Goal: Information Seeking & Learning: Check status

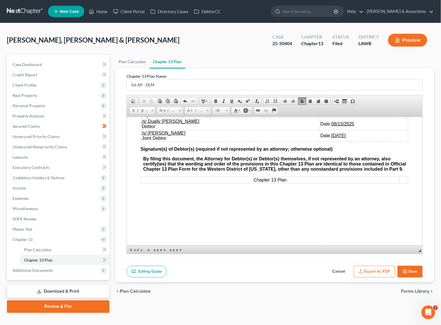
scroll to position [2180, 0]
click at [407, 269] on button "Save" at bounding box center [410, 272] width 25 height 12
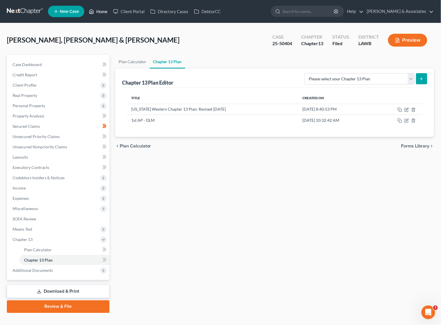
click at [95, 9] on link "Home" at bounding box center [98, 11] width 24 height 10
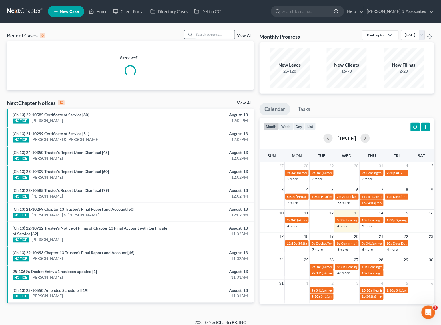
click at [220, 38] on input "search" at bounding box center [215, 34] width 40 height 8
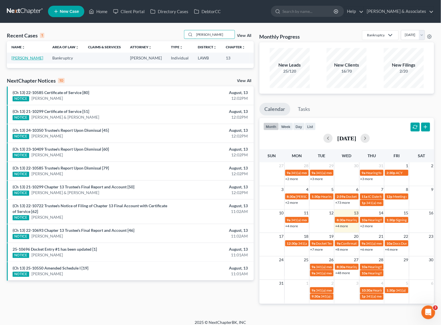
type input "armelin"
click at [18, 58] on link "[PERSON_NAME]" at bounding box center [27, 57] width 32 height 5
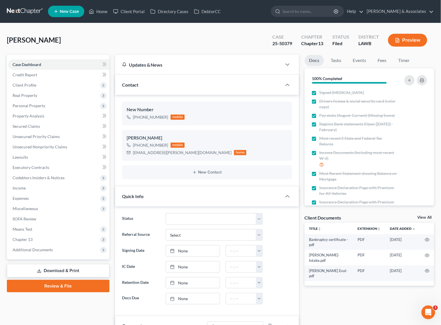
scroll to position [1029, 0]
click at [39, 252] on span "Additional Documents" at bounding box center [59, 250] width 102 height 10
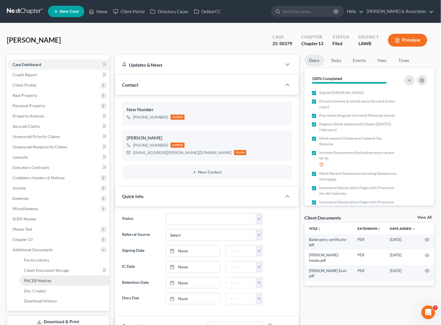
click at [45, 278] on span "PACER Notices" at bounding box center [37, 280] width 27 height 5
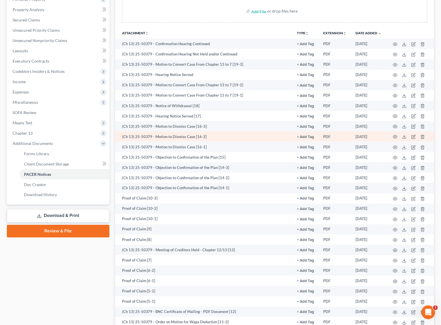
scroll to position [71, 0]
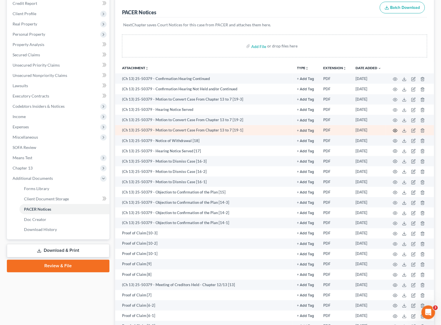
click at [394, 130] on icon "button" at bounding box center [395, 130] width 4 height 3
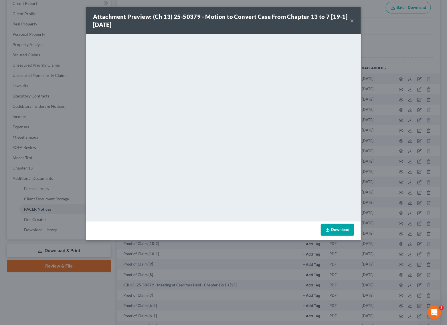
drag, startPoint x: 400, startPoint y: 252, endPoint x: 438, endPoint y: 244, distance: 38.8
click at [400, 252] on div "Attachment Preview: (Ch 13) 25-50379 - Motion to Convert Case From Chapter 13 t…" at bounding box center [223, 162] width 447 height 325
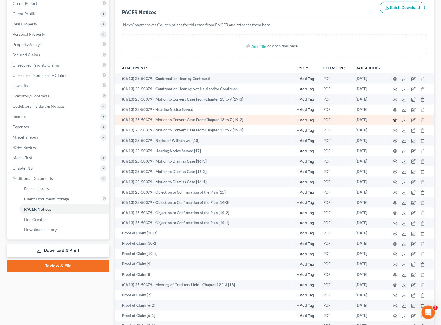
click at [395, 119] on icon "button" at bounding box center [395, 120] width 4 height 3
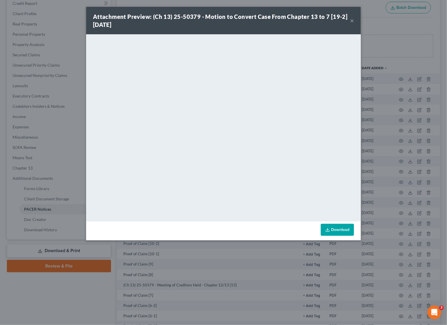
click at [351, 20] on button "×" at bounding box center [352, 20] width 4 height 7
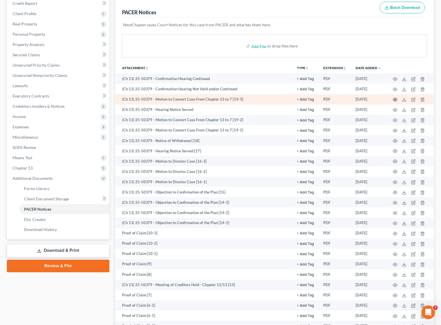
click at [395, 100] on icon "button" at bounding box center [395, 100] width 5 height 5
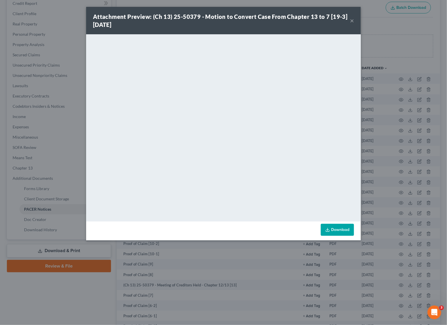
click at [350, 19] on button "×" at bounding box center [352, 20] width 4 height 7
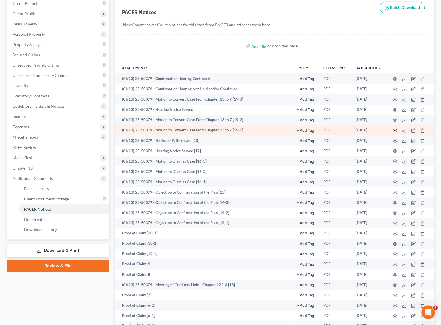
click at [395, 129] on icon "button" at bounding box center [395, 130] width 5 height 5
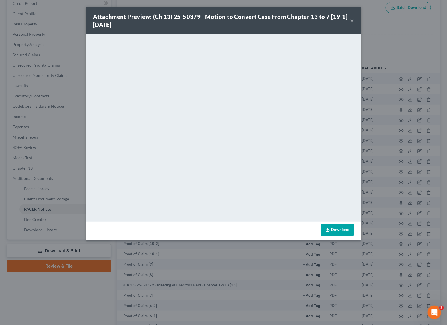
click at [350, 20] on button "×" at bounding box center [352, 20] width 4 height 7
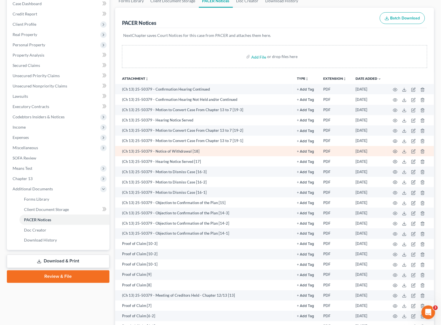
scroll to position [0, 0]
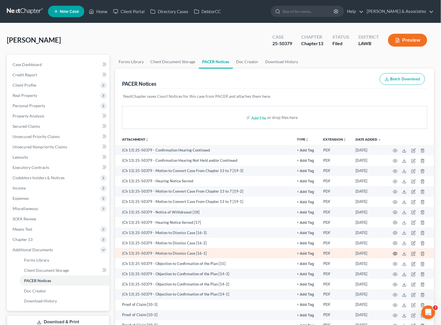
click at [397, 254] on icon "button" at bounding box center [395, 253] width 4 height 3
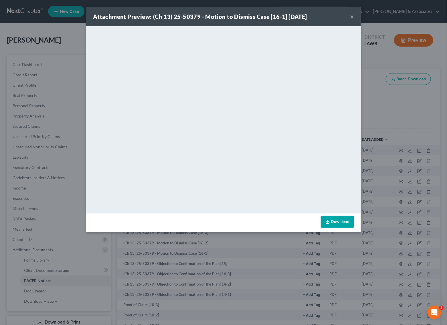
click at [351, 15] on button "×" at bounding box center [352, 16] width 4 height 7
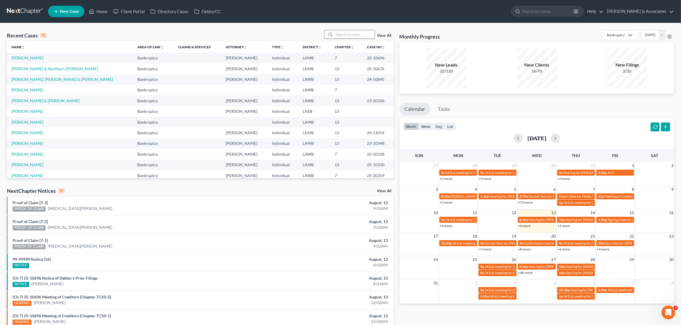
click at [364, 33] on input "search" at bounding box center [355, 34] width 40 height 8
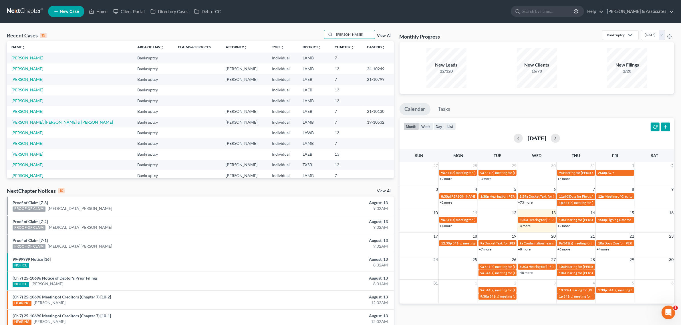
type input "miller"
click at [28, 56] on link "Miller, Dana" at bounding box center [27, 57] width 32 height 5
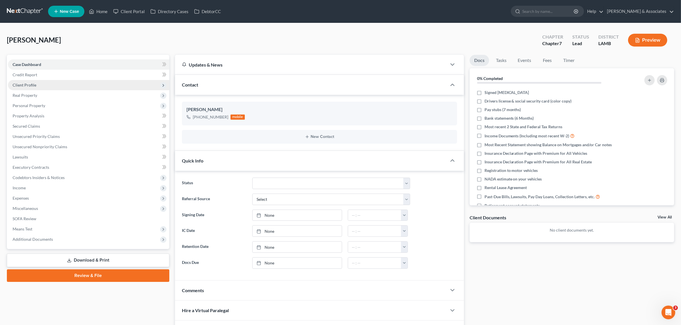
click at [29, 83] on span "Client Profile" at bounding box center [25, 85] width 24 height 5
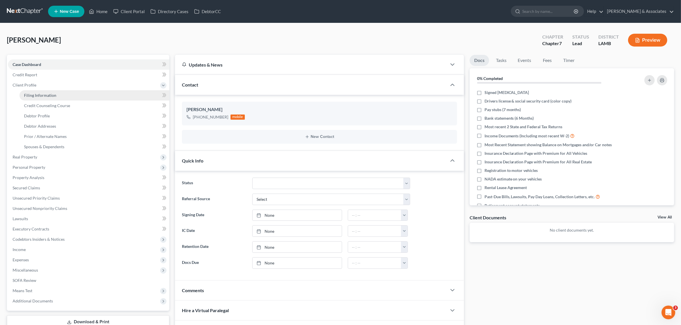
click at [39, 96] on span "Filing Information" at bounding box center [40, 95] width 32 height 5
select select "1"
select select "0"
select select "19"
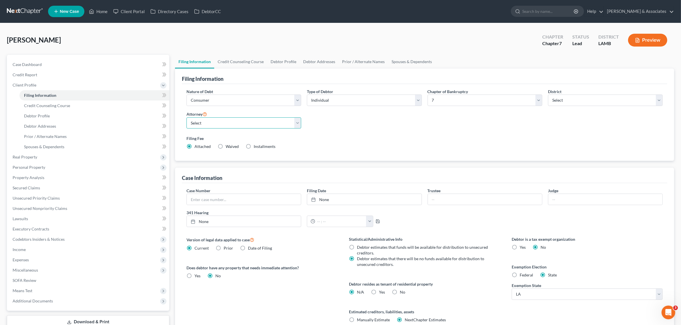
click at [234, 125] on select "Select Morley Diment - LAMB Morley Diment - LAEB Morley Diment - LAWB Paul Shou…" at bounding box center [243, 123] width 115 height 11
click at [364, 130] on div "Nature of Debt Select Business Consumer Other Nature of Business Select Clearin…" at bounding box center [425, 122] width 482 height 66
click at [264, 126] on select "Select Morley Diment - LAMB Morley Diment - LAEB Morley Diment - LAWB Paul Shou…" at bounding box center [243, 123] width 115 height 11
click at [361, 133] on div "Nature of Debt Select Business Consumer Other Nature of Business Select Clearin…" at bounding box center [425, 122] width 482 height 66
click at [104, 13] on link "Home" at bounding box center [98, 11] width 24 height 10
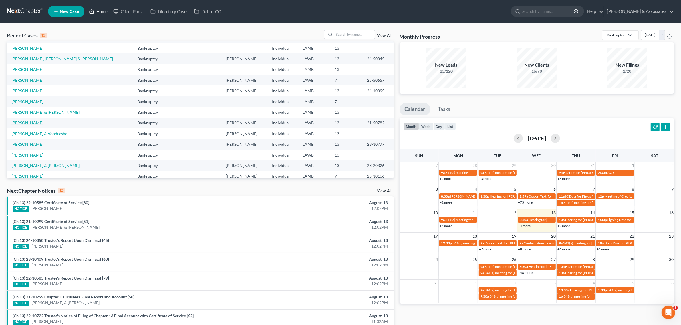
scroll to position [39, 0]
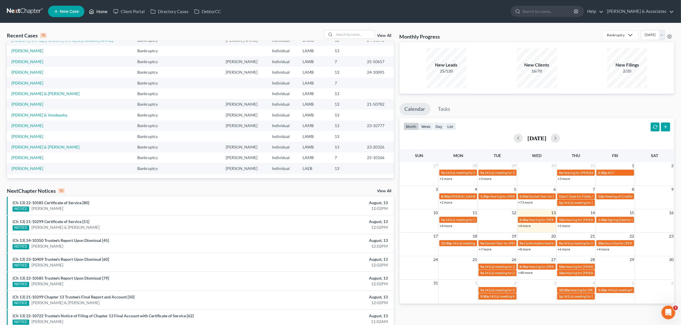
click at [95, 13] on link "Home" at bounding box center [98, 11] width 24 height 10
click at [359, 33] on input "search" at bounding box center [355, 34] width 40 height 8
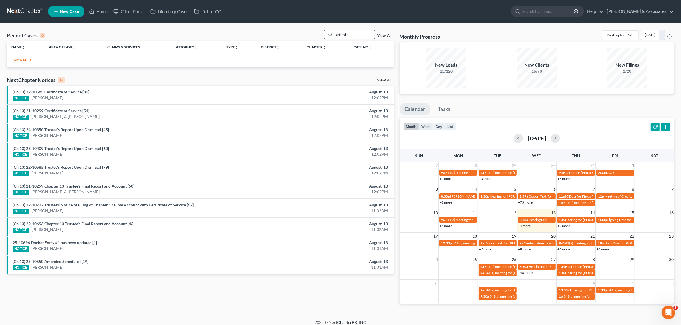
click at [337, 33] on input "arfmelin" at bounding box center [355, 34] width 40 height 8
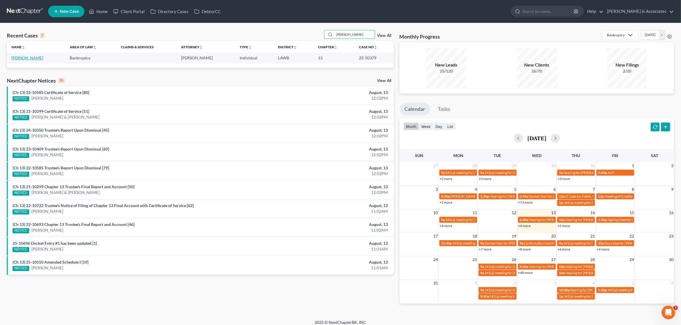
type input "armelin"
click at [25, 59] on link "[PERSON_NAME]" at bounding box center [27, 57] width 32 height 5
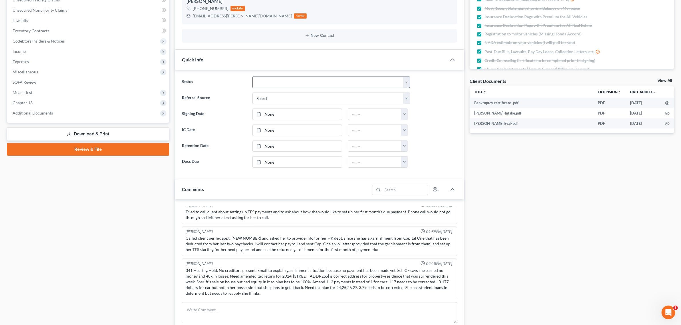
scroll to position [143, 0]
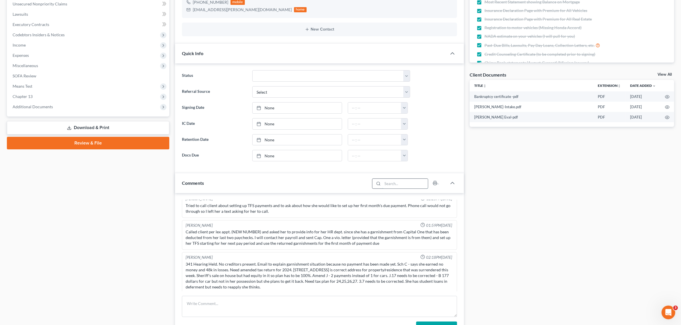
click at [411, 185] on input "search" at bounding box center [404, 184] width 45 height 10
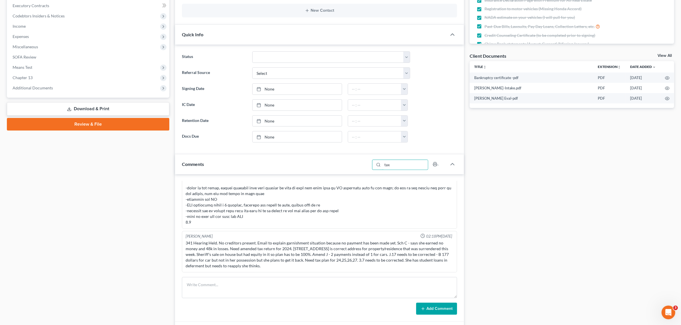
scroll to position [179, 0]
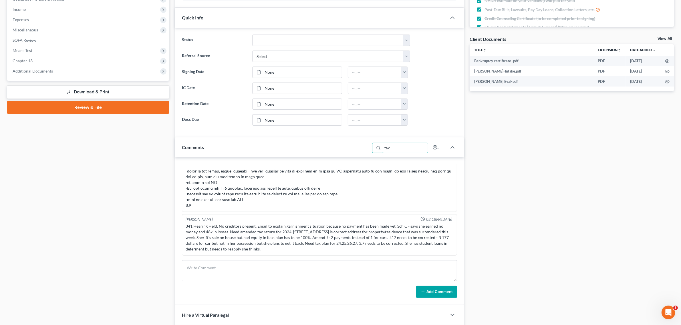
type input "tax"
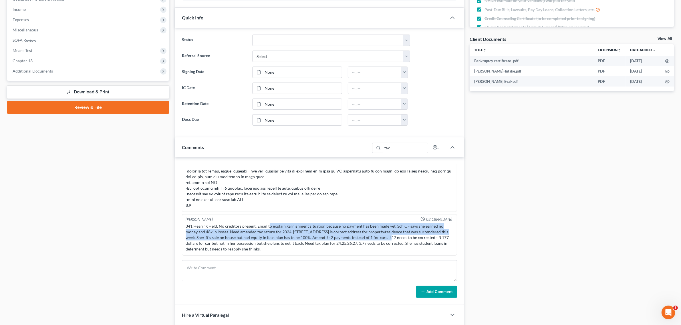
drag, startPoint x: 269, startPoint y: 229, endPoint x: 385, endPoint y: 239, distance: 116.9
click at [385, 239] on div "341 Hearing Held. No creditors present. Email to explain garnishment situation …" at bounding box center [319, 238] width 267 height 29
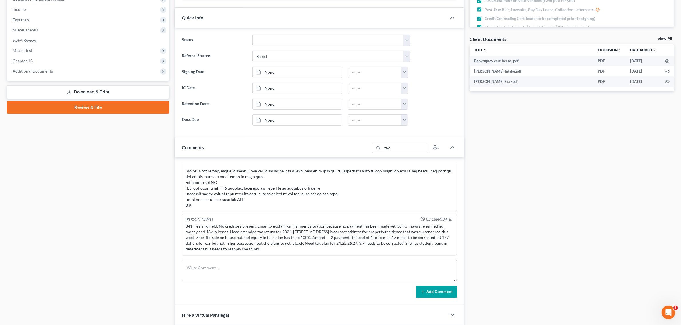
click at [399, 239] on div "341 Hearing Held. No creditors present. Email to explain garnishment situation …" at bounding box center [319, 238] width 267 height 29
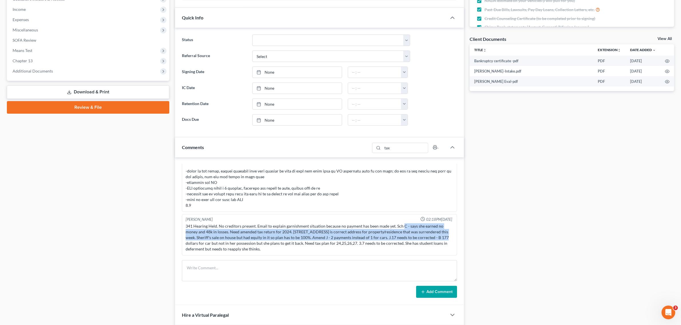
drag, startPoint x: 401, startPoint y: 227, endPoint x: 440, endPoint y: 241, distance: 41.3
click at [440, 241] on div "341 Hearing Held. No creditors present. Email to explain garnishment situation …" at bounding box center [319, 238] width 267 height 29
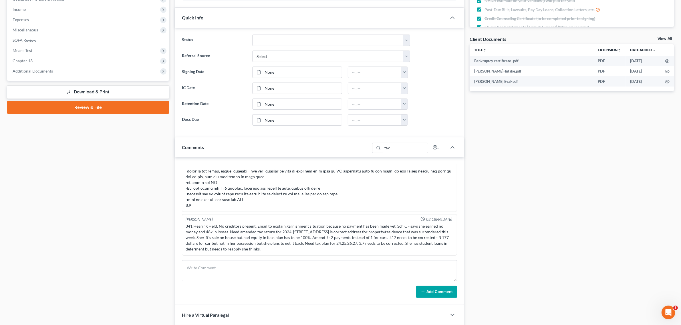
click at [332, 253] on div "341 Hearing Held. No creditors present. Email to explain garnishment situation …" at bounding box center [319, 237] width 270 height 31
drag, startPoint x: 228, startPoint y: 234, endPoint x: 354, endPoint y: 250, distance: 126.9
click at [354, 250] on div "341 Hearing Held. No creditors present. Email to explain garnishment situation …" at bounding box center [319, 238] width 267 height 29
drag, startPoint x: 302, startPoint y: 244, endPoint x: 358, endPoint y: 246, distance: 56.7
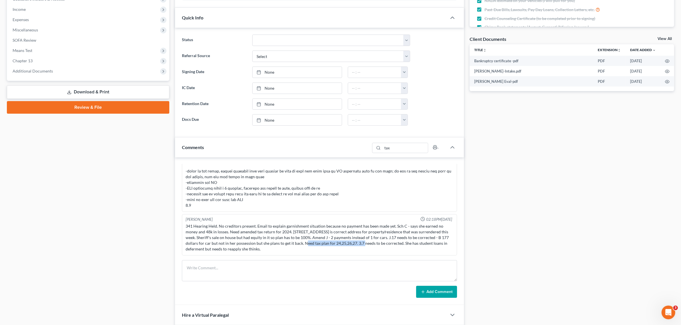
click at [358, 246] on div "341 Hearing Held. No creditors present. Email to explain garnishment situation …" at bounding box center [319, 238] width 267 height 29
click at [372, 246] on div "341 Hearing Held. No creditors present. Email to explain garnishment situation …" at bounding box center [319, 238] width 267 height 29
drag, startPoint x: 366, startPoint y: 245, endPoint x: 412, endPoint y: 250, distance: 46.0
click at [412, 250] on div "341 Hearing Held. No creditors present. Email to explain garnishment situation …" at bounding box center [319, 238] width 267 height 29
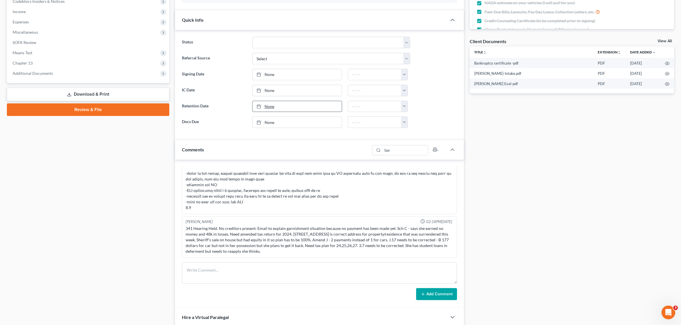
scroll to position [0, 0]
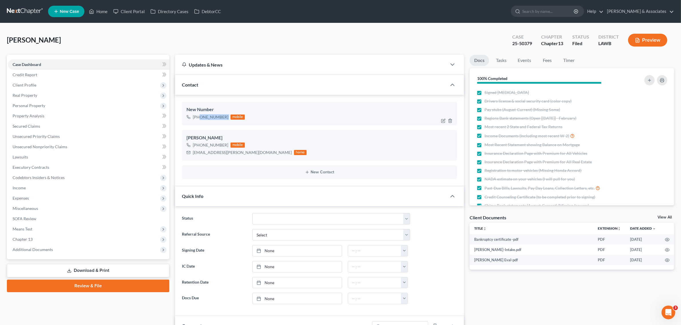
drag, startPoint x: 199, startPoint y: 116, endPoint x: 231, endPoint y: 115, distance: 32.4
click at [231, 115] on div "+1 (337) 420-3444 mobile" at bounding box center [215, 117] width 58 height 7
copy div "(337) 420-3444"
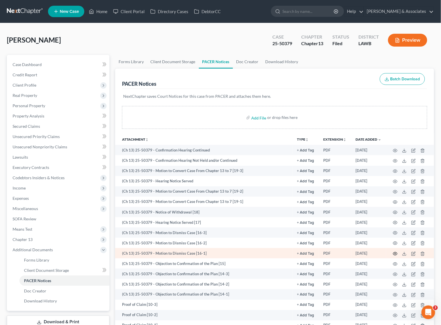
click at [397, 253] on icon "button" at bounding box center [395, 254] width 5 height 5
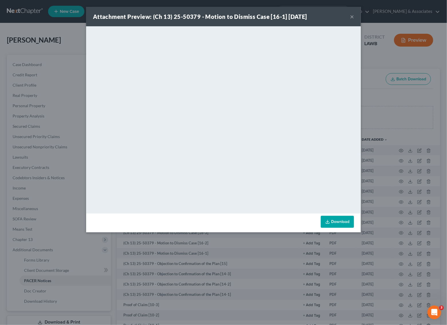
click at [350, 15] on button "×" at bounding box center [352, 16] width 4 height 7
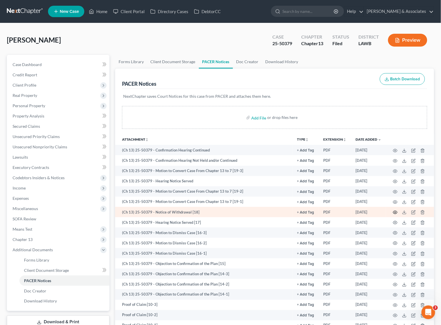
click at [397, 213] on icon "button" at bounding box center [395, 212] width 4 height 3
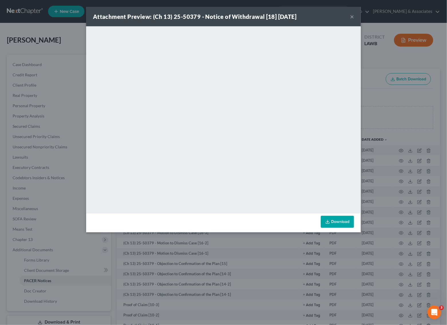
click at [351, 15] on button "×" at bounding box center [352, 16] width 4 height 7
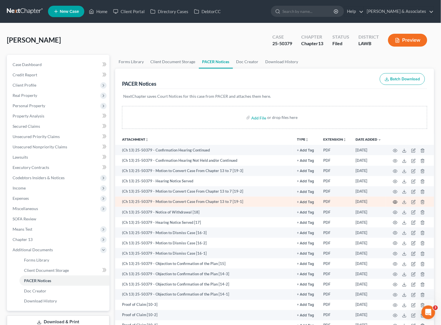
click at [396, 202] on icon "button" at bounding box center [395, 202] width 5 height 5
